Goal: Information Seeking & Learning: Learn about a topic

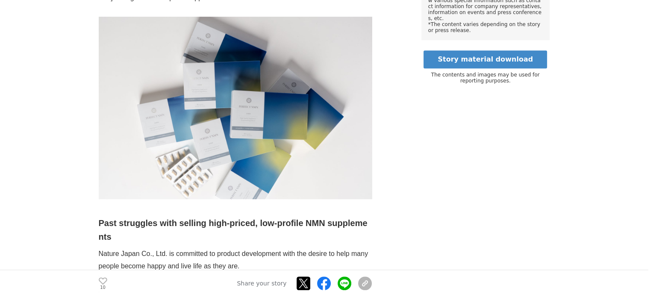
click at [306, 107] on img at bounding box center [236, 108] width 274 height 183
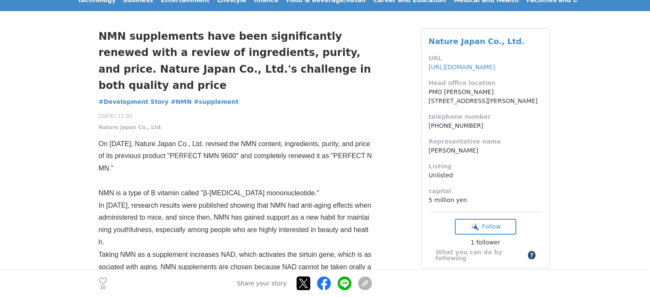
scroll to position [43, 0]
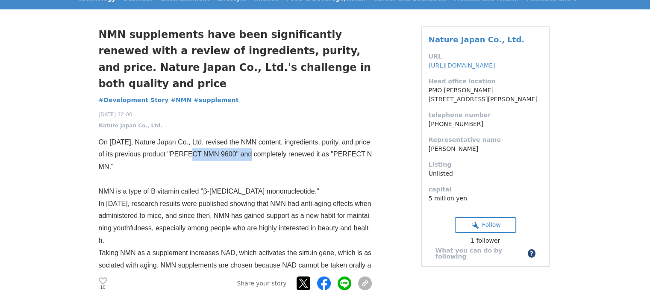
drag, startPoint x: 167, startPoint y: 137, endPoint x: 229, endPoint y: 142, distance: 62.6
click at [229, 142] on p "On [DATE], Nature Japan Co., Ltd. revised the NMN content, ingredients, purity,…" at bounding box center [236, 154] width 274 height 37
click at [240, 139] on font "On [DATE], Nature Japan Co., Ltd. revised the NMN content, ingredients, purity,…" at bounding box center [236, 155] width 274 height 32
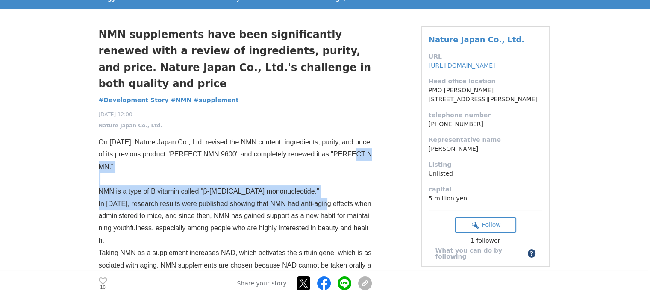
drag, startPoint x: 322, startPoint y: 148, endPoint x: 315, endPoint y: 191, distance: 43.4
click at [315, 200] on font "In [DATE], research results were published showing that NMN had anti-aging effe…" at bounding box center [236, 222] width 274 height 44
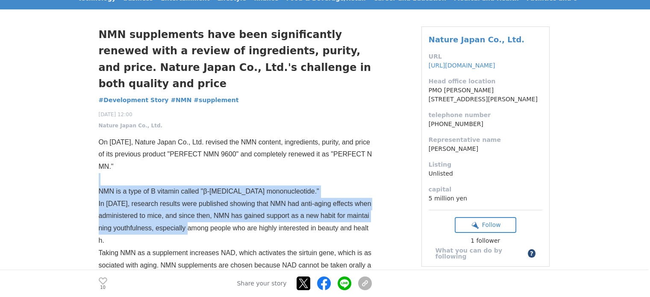
drag, startPoint x: 150, startPoint y: 165, endPoint x: 159, endPoint y: 215, distance: 49.8
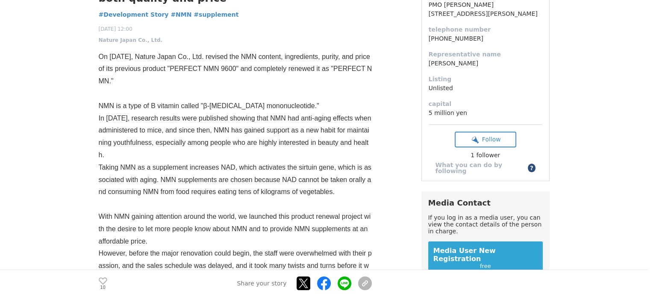
click at [178, 211] on p "With NMN gaining attention around the world, we launched this product renewal p…" at bounding box center [236, 229] width 274 height 37
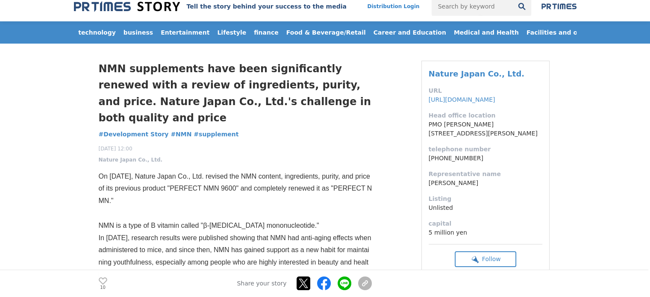
scroll to position [0, 0]
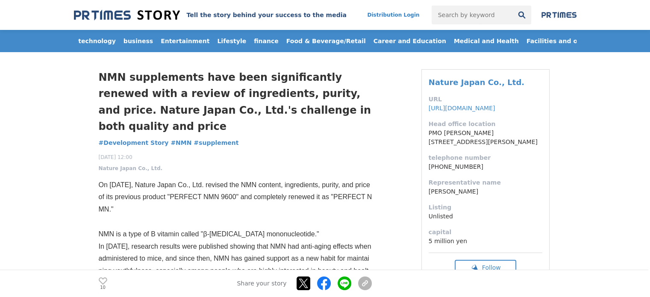
drag, startPoint x: 189, startPoint y: 94, endPoint x: 325, endPoint y: 124, distance: 139.9
click at [325, 124] on div "NMN supplements have been significantly renewed with a review of ingredients, p…" at bounding box center [236, 120] width 274 height 103
drag, startPoint x: 326, startPoint y: 123, endPoint x: 328, endPoint y: 118, distance: 6.1
click at [328, 118] on div "NMN supplements have been significantly renewed with a review of ingredients, p…" at bounding box center [236, 120] width 274 height 103
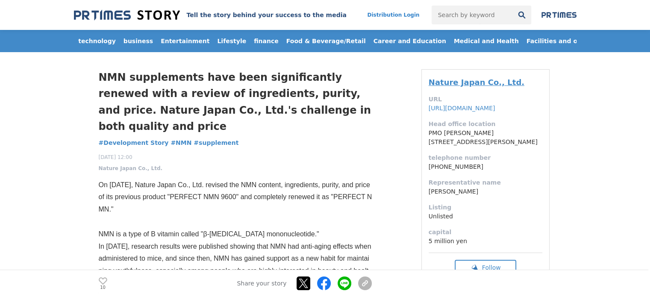
click at [465, 85] on font "Nature Japan Co., Ltd." at bounding box center [477, 82] width 96 height 9
